Goal: Information Seeking & Learning: Learn about a topic

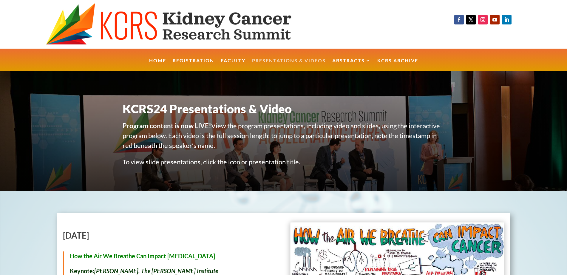
click at [279, 62] on link "Presentations & Videos" at bounding box center [289, 65] width 74 height 13
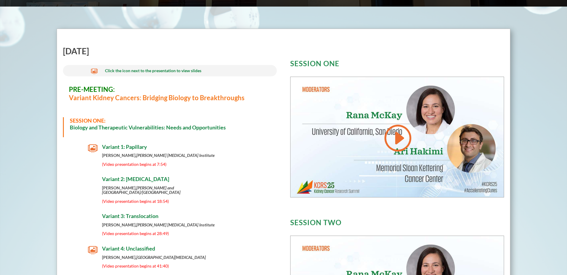
scroll to position [208, 0]
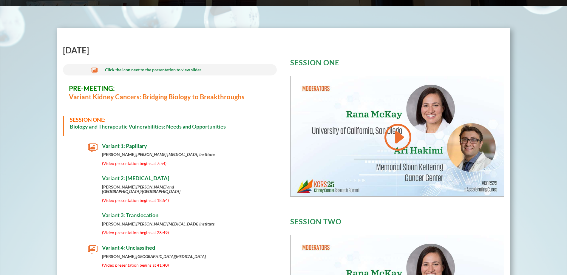
click at [93, 147] on span "" at bounding box center [93, 148] width 10 height 10
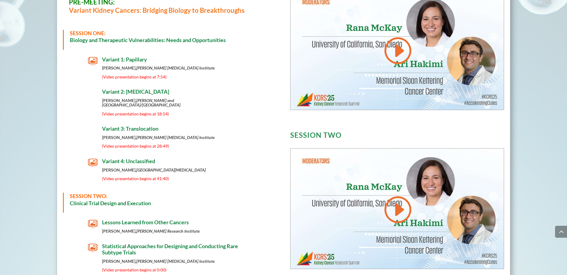
scroll to position [298, 0]
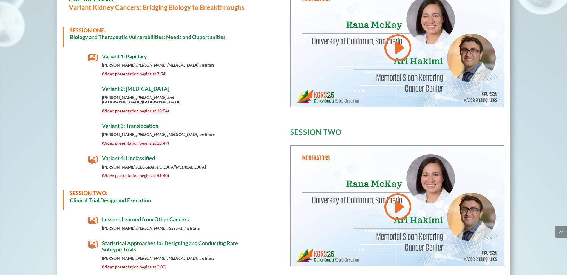
click at [93, 155] on span "" at bounding box center [93, 160] width 10 height 10
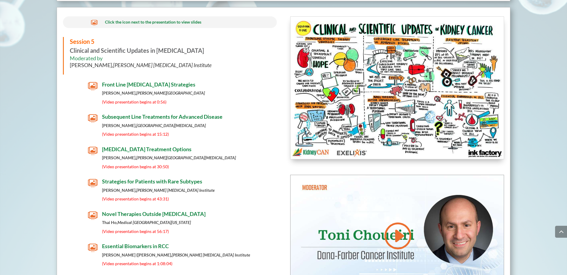
scroll to position [2537, 0]
click at [154, 182] on span "Strategies for Patients with Rare Subtypes" at bounding box center [152, 182] width 100 height 7
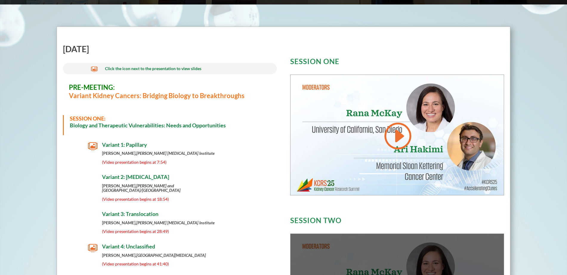
scroll to position [208, 0]
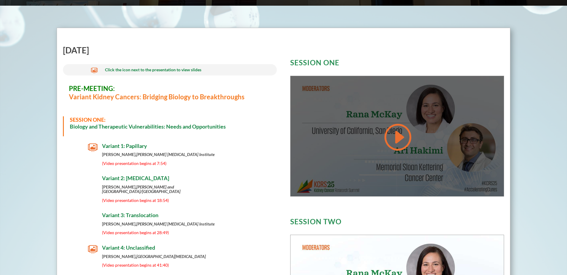
click at [394, 135] on link at bounding box center [397, 137] width 29 height 30
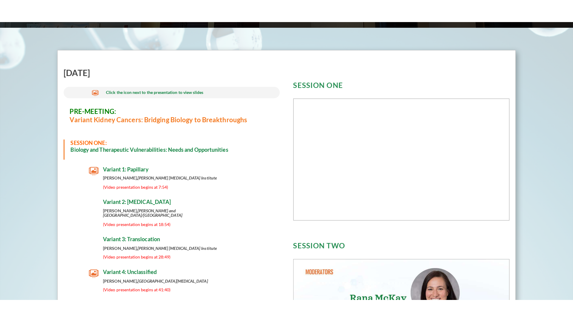
scroll to position [209, 0]
